Goal: Check status: Check status

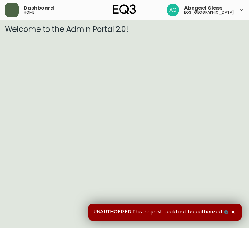
click at [13, 10] on icon "button" at bounding box center [11, 9] width 5 height 5
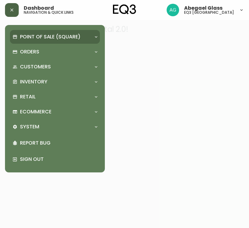
click at [53, 38] on p "Point of Sale (Square)" at bounding box center [50, 36] width 61 height 7
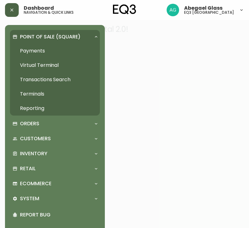
click at [58, 76] on link "Transactions Search" at bounding box center [55, 79] width 90 height 14
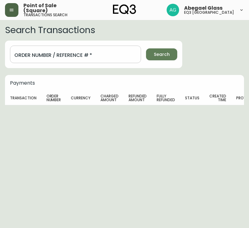
click at [77, 51] on input "Order Number / Reference #   *" at bounding box center [75, 54] width 131 height 17
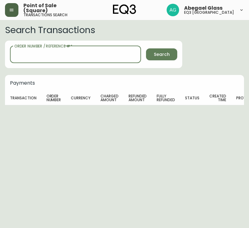
paste input "1041867215"
type input "1041867215"
click at [146, 48] on button "Search" at bounding box center [161, 54] width 31 height 12
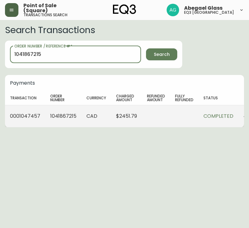
click at [134, 114] on td "$2451.79" at bounding box center [126, 116] width 31 height 22
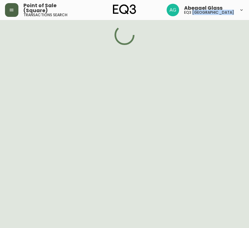
click at [134, 45] on html "Point of Sale (Square) transactions search Abegael Glass eq3 winnipeg" at bounding box center [124, 22] width 249 height 45
